Goal: Obtain resource: Obtain resource

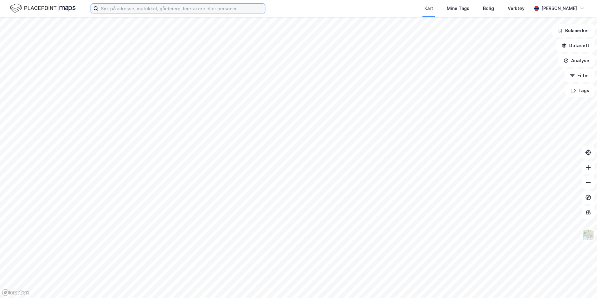
click at [193, 11] on input at bounding box center [181, 8] width 167 height 9
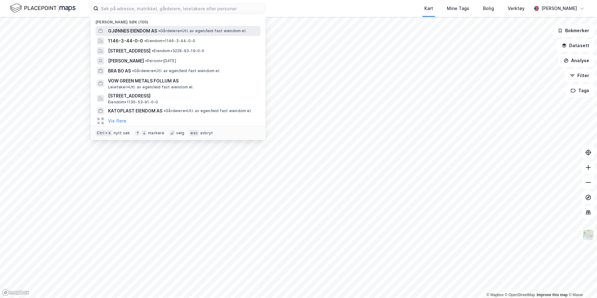
click at [185, 27] on div "GJØNNES EIENDOM AS • Gårdeiere • Utl. av egen/leid fast eiendom el." at bounding box center [178, 31] width 165 height 10
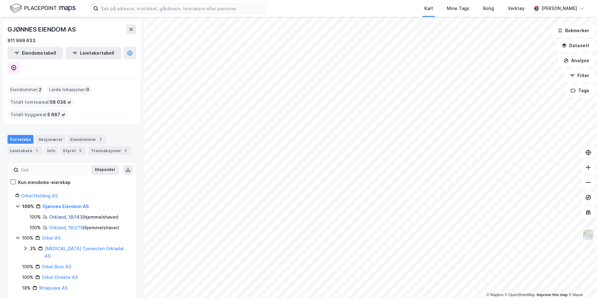
click at [71, 214] on link "Orkland, 18/143" at bounding box center [65, 216] width 33 height 5
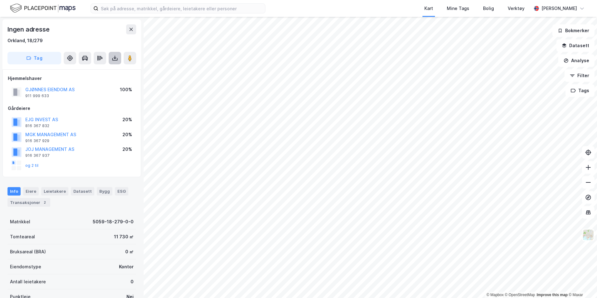
click at [117, 61] on icon at bounding box center [115, 58] width 6 height 6
click at [101, 71] on div "Last ned grunnbok" at bounding box center [84, 70] width 36 height 5
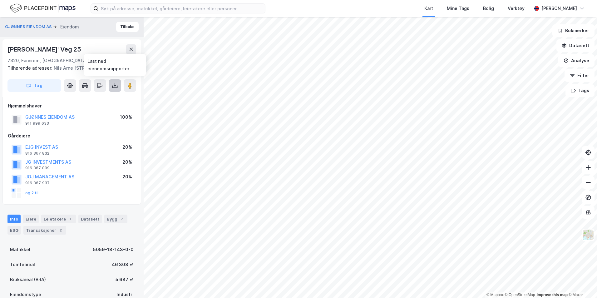
click at [116, 86] on icon at bounding box center [115, 85] width 6 height 6
click at [95, 98] on div "Last ned grunnbok" at bounding box center [84, 98] width 36 height 5
drag, startPoint x: 74, startPoint y: 49, endPoint x: 4, endPoint y: 50, distance: 69.7
click at [4, 50] on div "[PERSON_NAME]' Veg 25 7320, Fannrem, [STREET_ADDRESS] Tilhørende adresser: Nils…" at bounding box center [71, 67] width 139 height 57
copy div "[PERSON_NAME]' Veg 25"
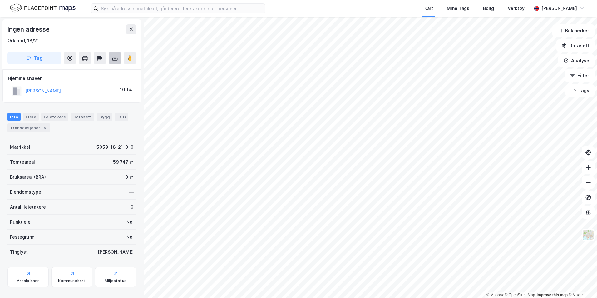
click at [115, 60] on icon at bounding box center [115, 58] width 6 height 6
click at [99, 67] on div "Last ned grunnbok" at bounding box center [88, 71] width 67 height 10
